Goal: Information Seeking & Learning: Learn about a topic

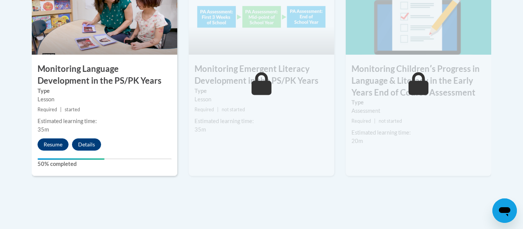
scroll to position [731, 0]
click at [55, 141] on button "Resume" at bounding box center [52, 144] width 31 height 12
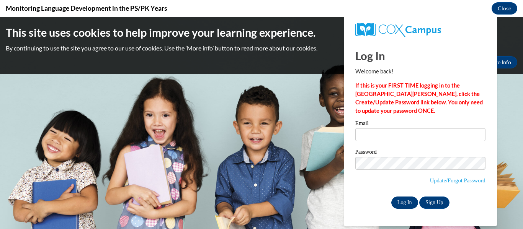
scroll to position [0, 0]
type input "jacey.moore27@buckeyehillscc.net"
click at [401, 200] on input "Log In" at bounding box center [404, 203] width 27 height 12
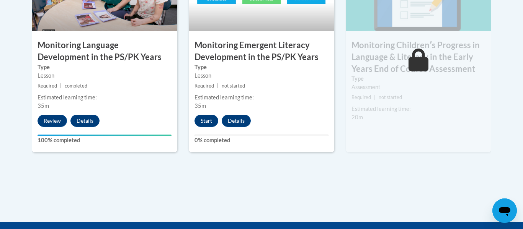
scroll to position [764, 0]
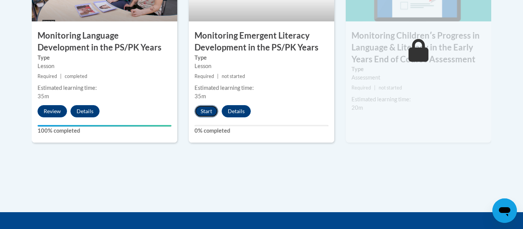
click at [199, 112] on button "Start" at bounding box center [206, 111] width 24 height 12
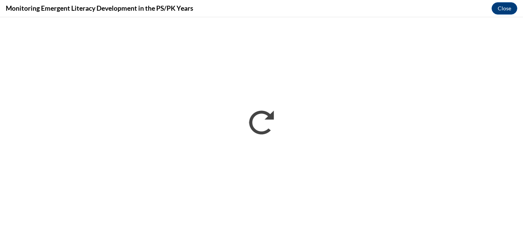
scroll to position [0, 0]
